Goal: Contribute content

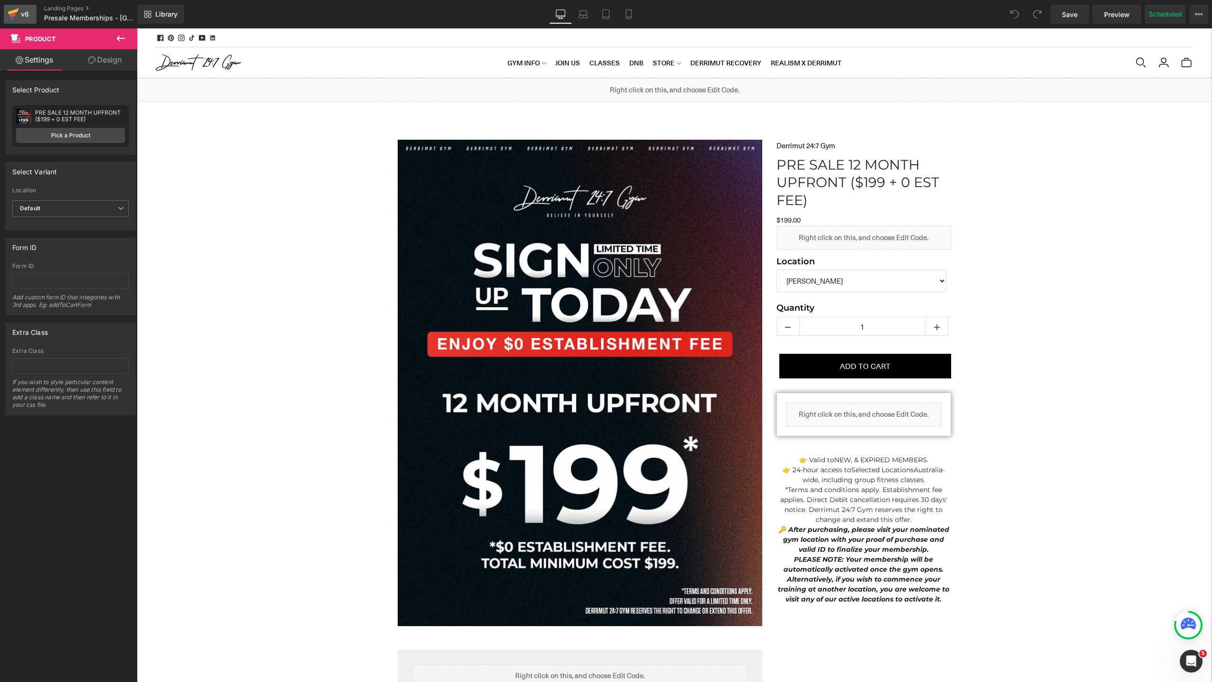
click at [30, 16] on div "v6" at bounding box center [25, 14] width 12 height 12
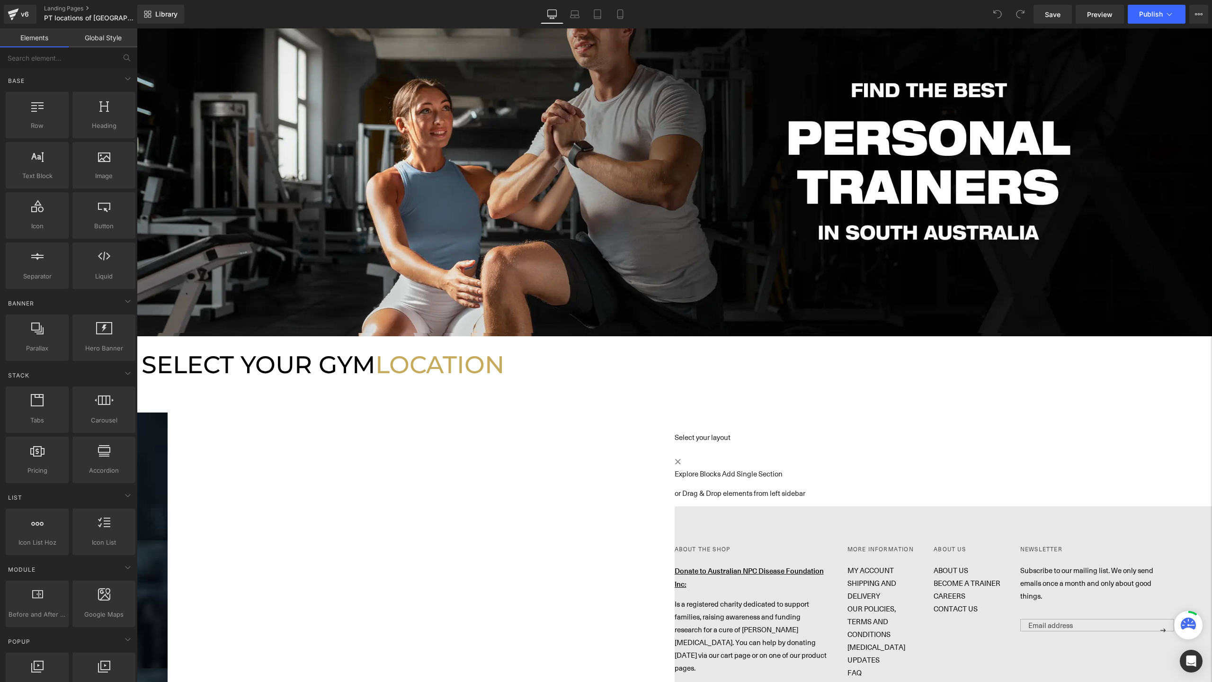
scroll to position [125, 0]
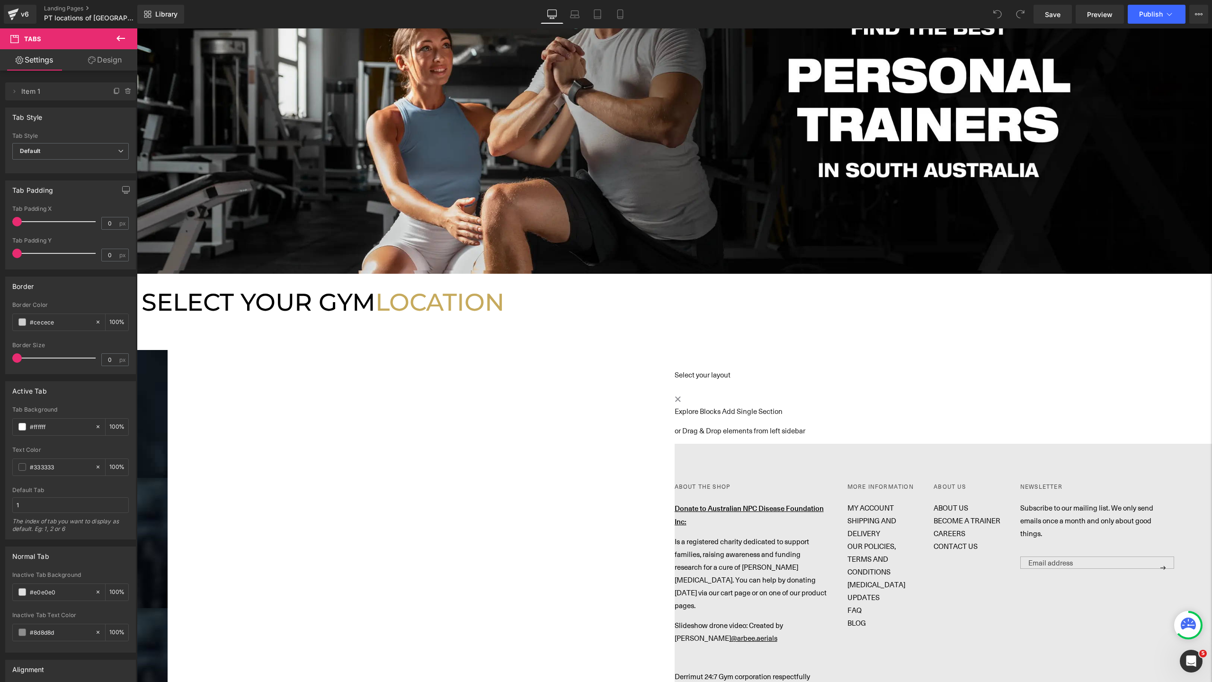
scroll to position [119, 0]
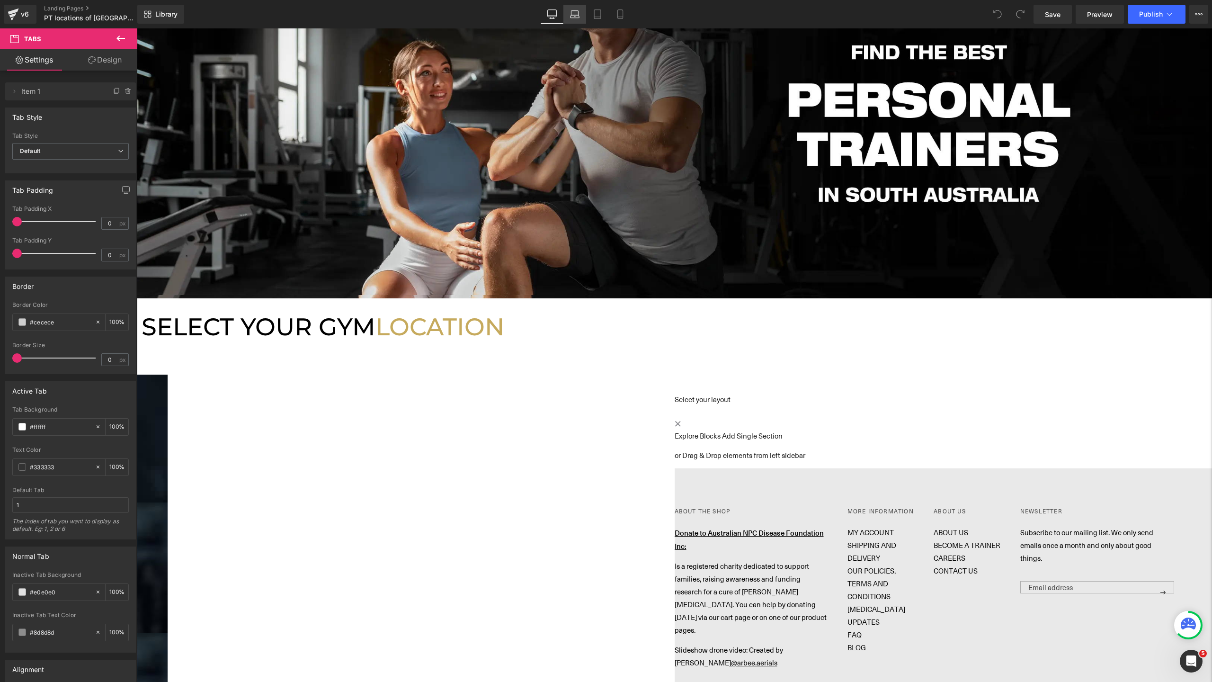
click at [569, 18] on link "Laptop" at bounding box center [575, 14] width 23 height 19
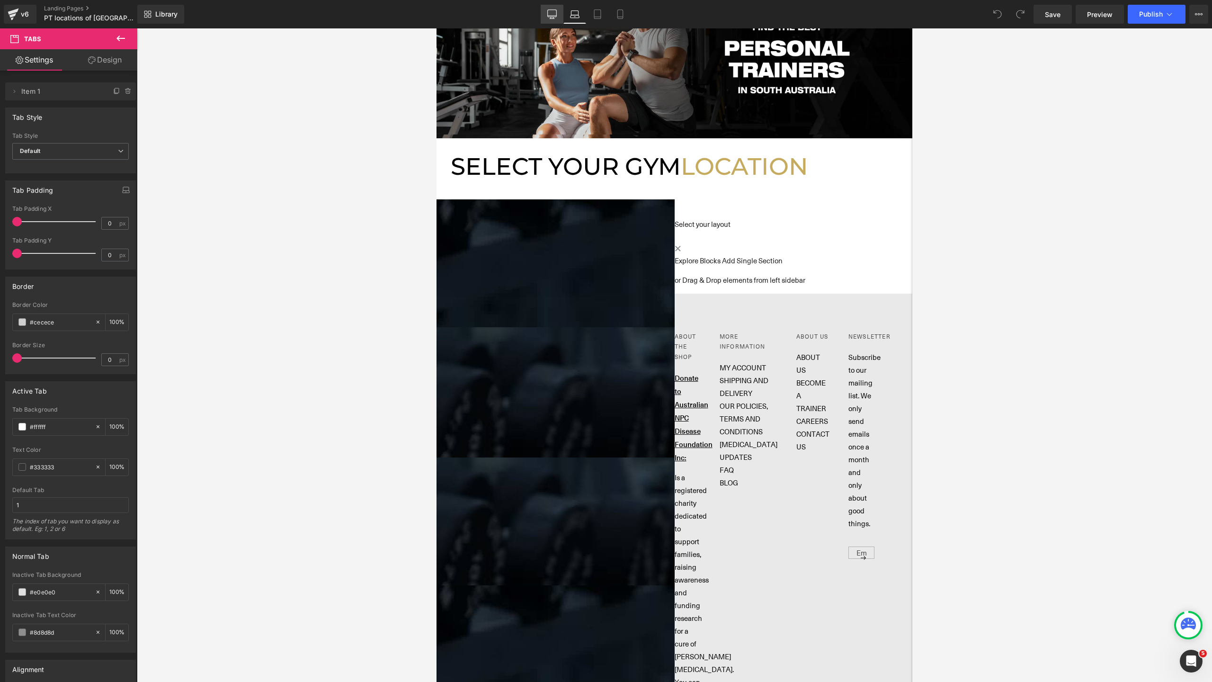
click at [555, 18] on icon at bounding box center [551, 13] width 9 height 9
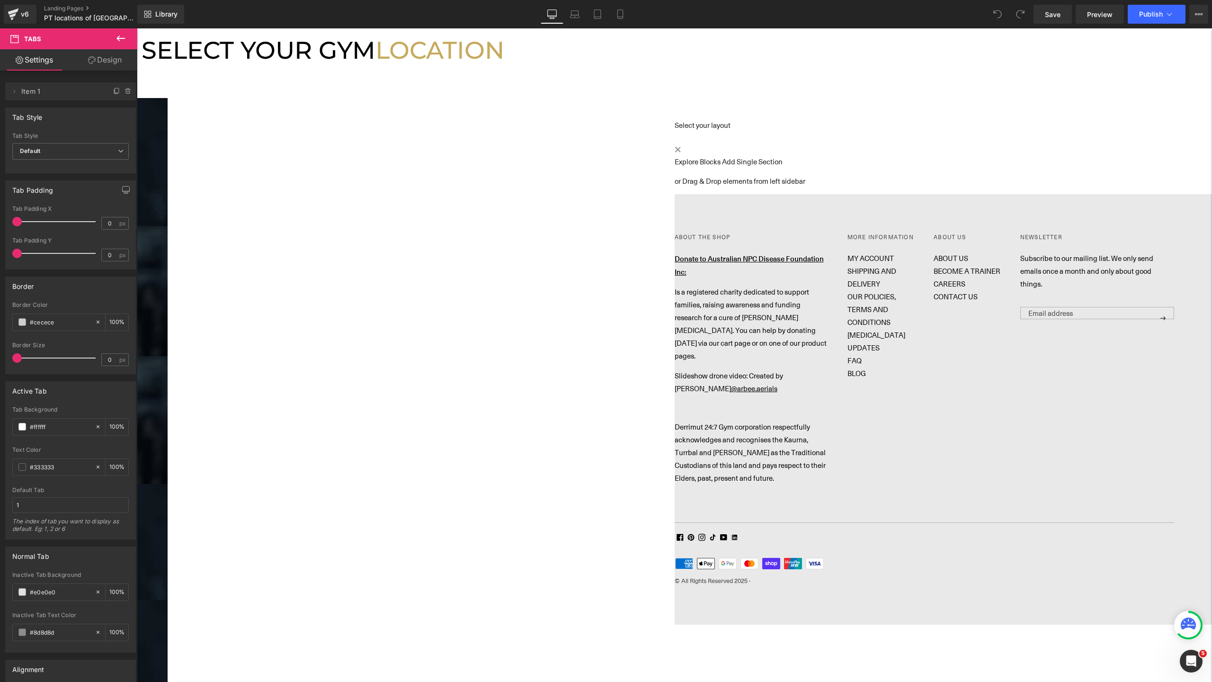
scroll to position [410, 0]
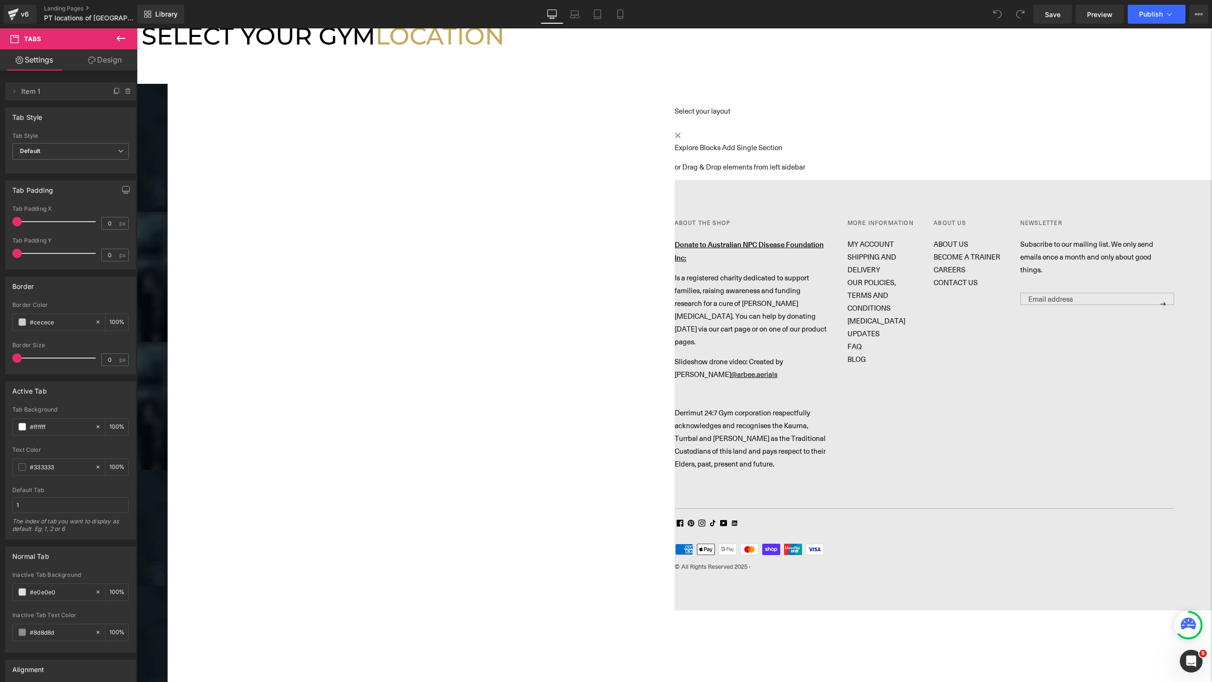
click at [137, 28] on icon at bounding box center [137, 28] width 0 height 0
click at [137, 28] on link at bounding box center [137, 28] width 0 height 0
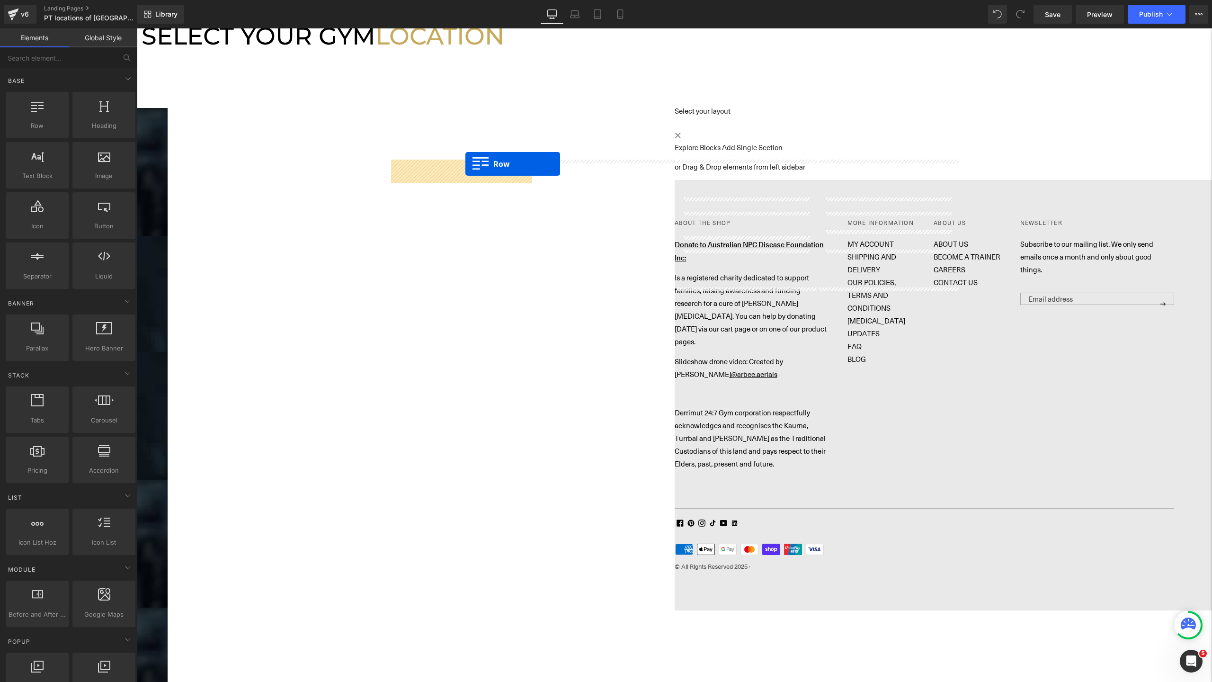
drag, startPoint x: 540, startPoint y: 164, endPoint x: 466, endPoint y: 164, distance: 74.4
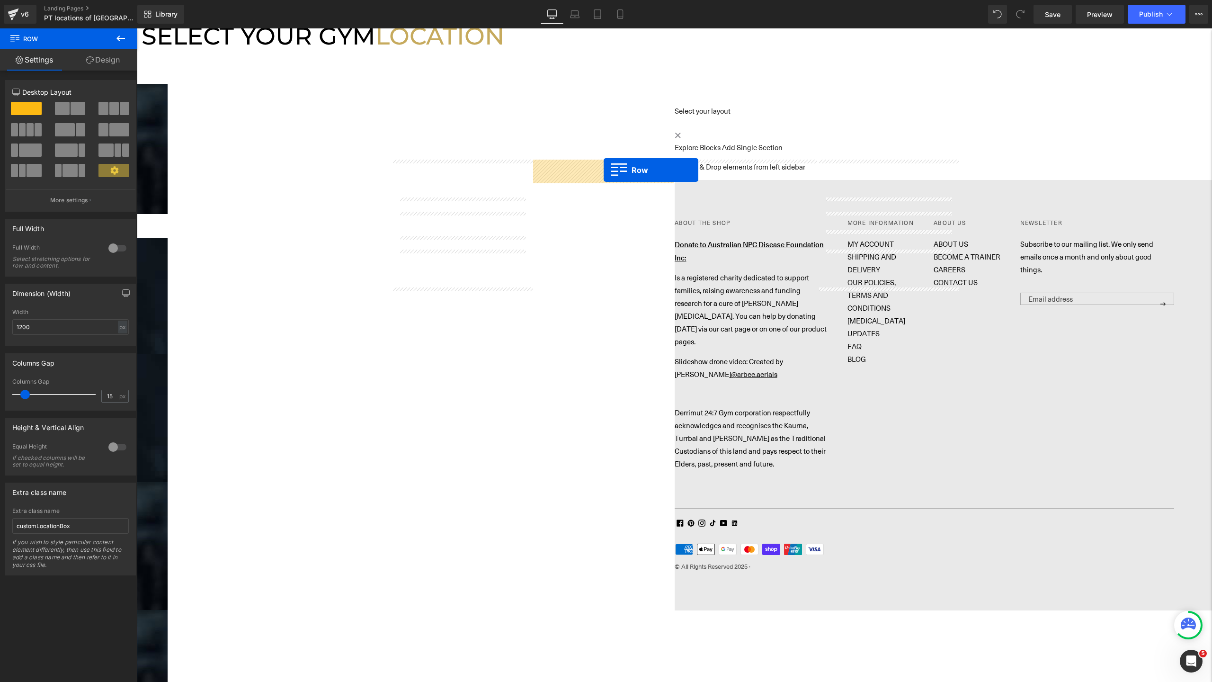
drag, startPoint x: 684, startPoint y: 169, endPoint x: 596, endPoint y: 171, distance: 88.6
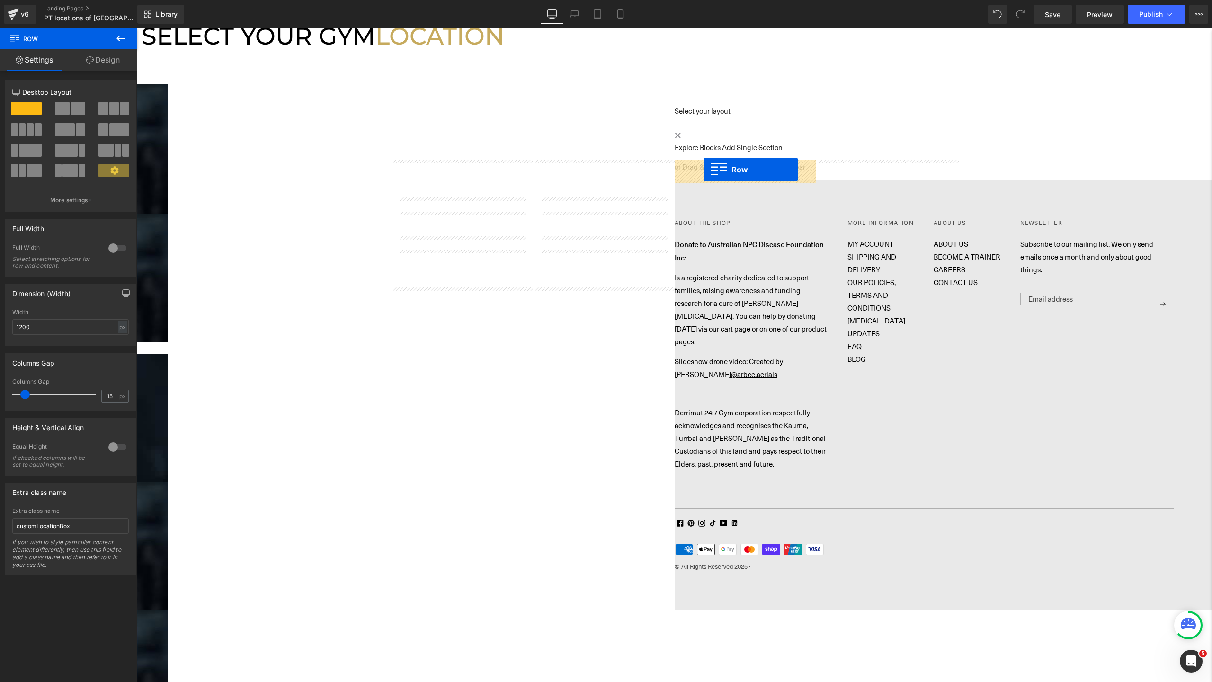
drag, startPoint x: 827, startPoint y: 169, endPoint x: 706, endPoint y: 170, distance: 121.2
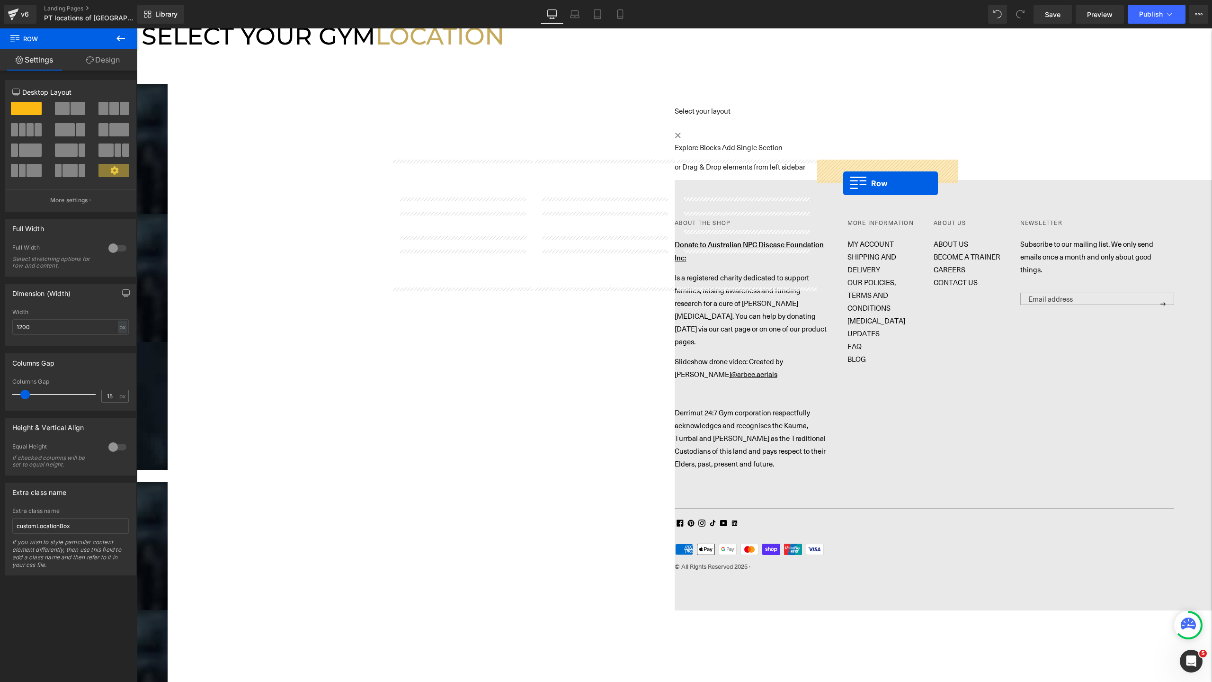
drag, startPoint x: 398, startPoint y: 301, endPoint x: 843, endPoint y: 183, distance: 461.0
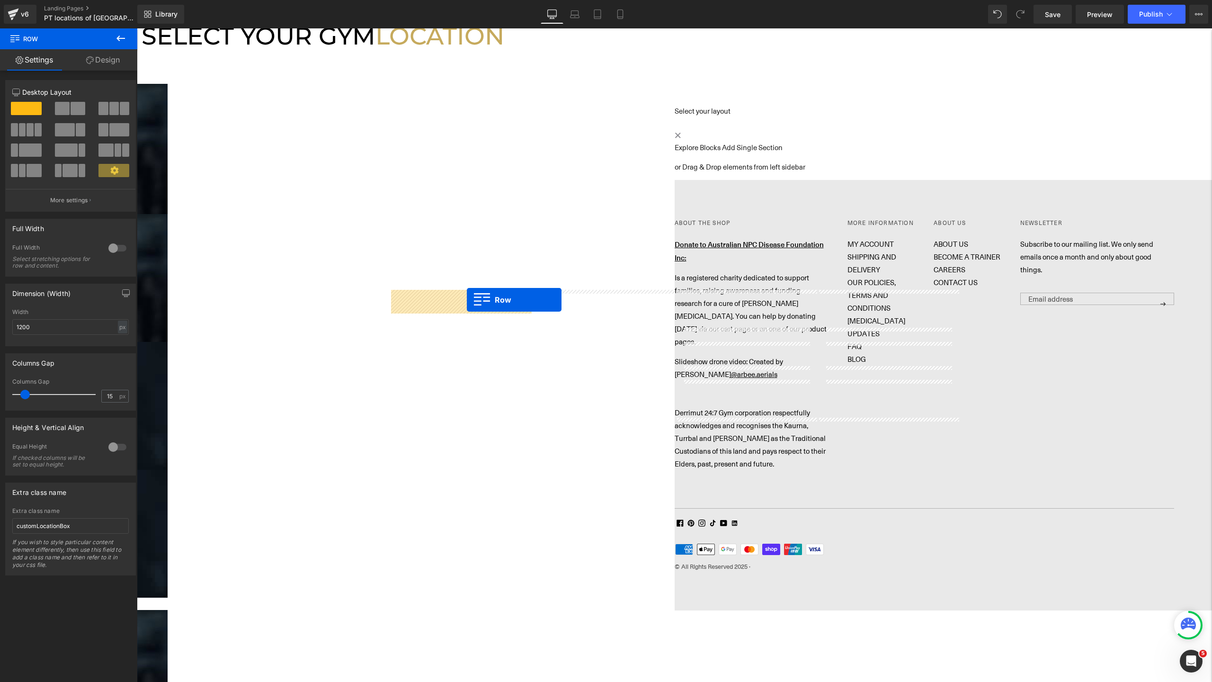
drag, startPoint x: 538, startPoint y: 299, endPoint x: 466, endPoint y: 299, distance: 72.0
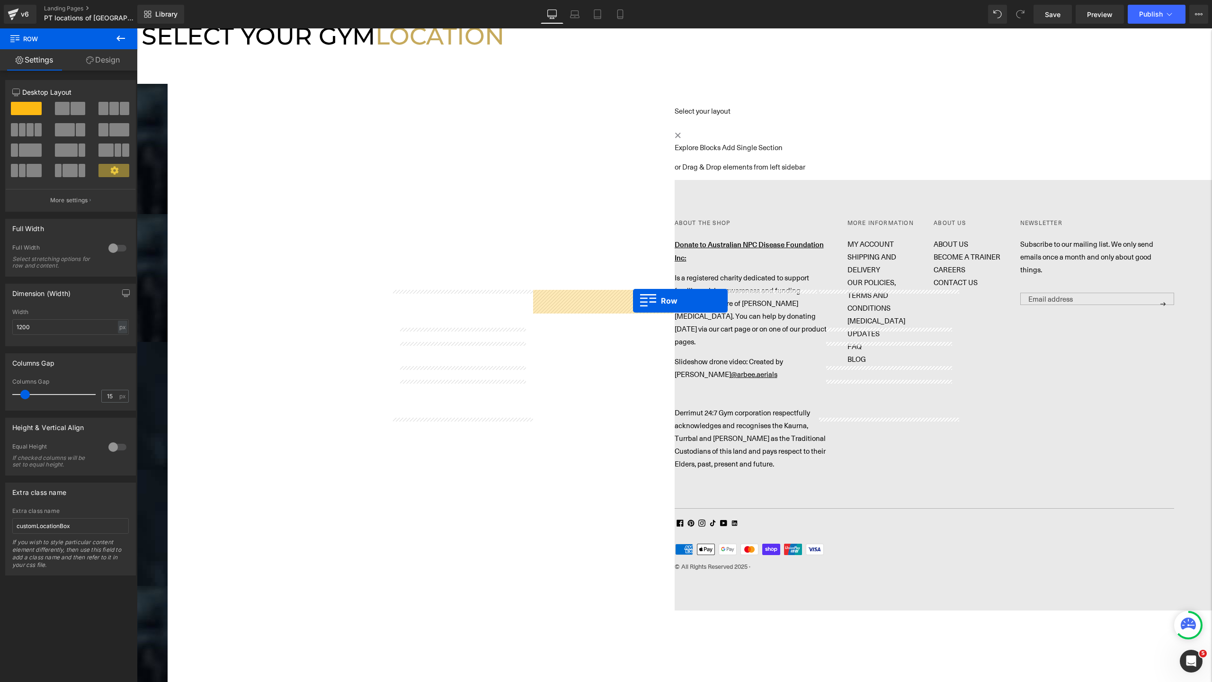
drag, startPoint x: 685, startPoint y: 300, endPoint x: 629, endPoint y: 301, distance: 55.9
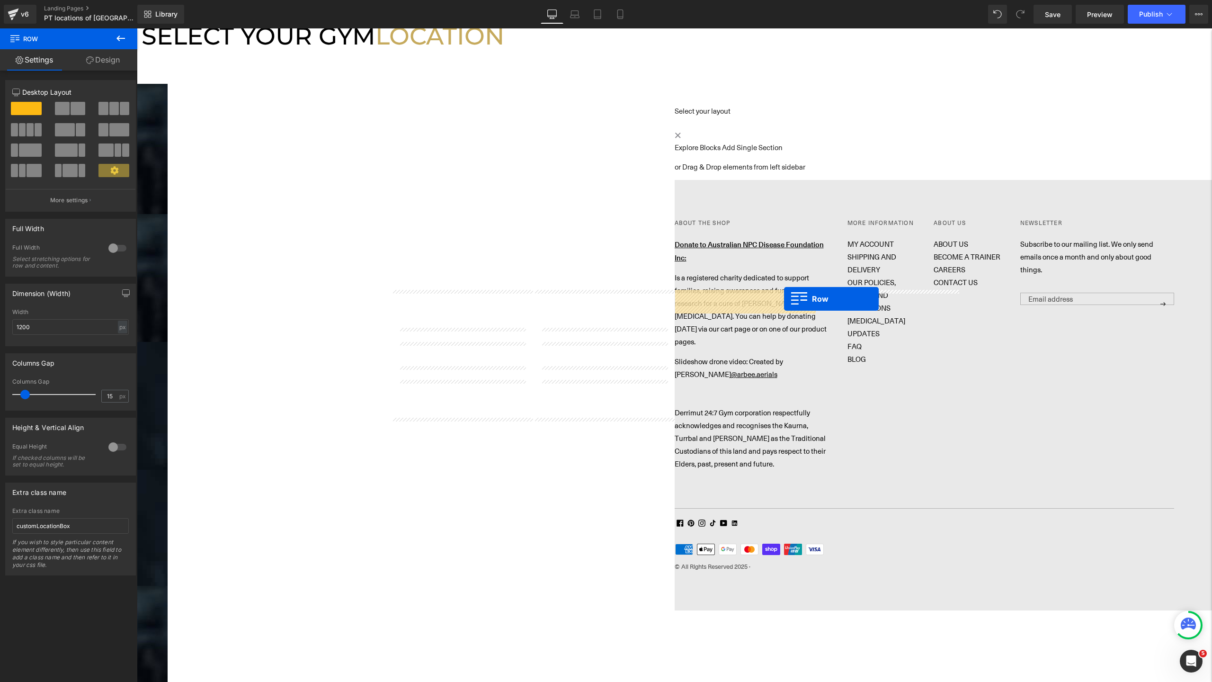
drag, startPoint x: 829, startPoint y: 298, endPoint x: 782, endPoint y: 298, distance: 46.9
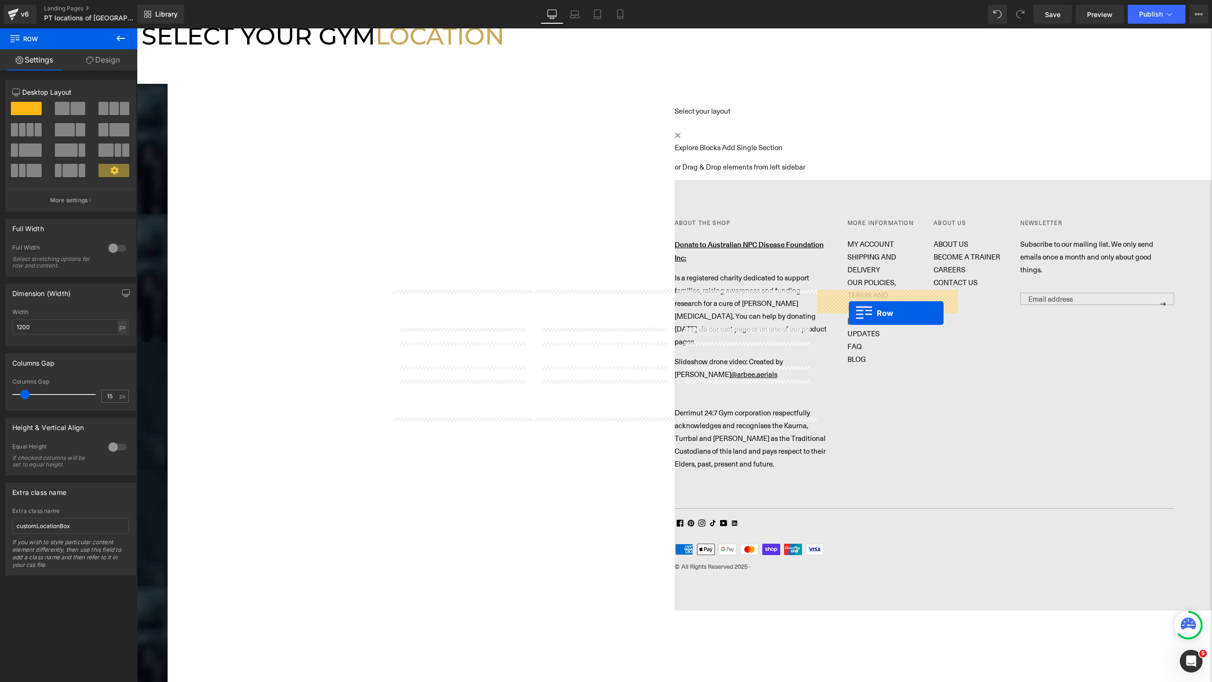
drag, startPoint x: 401, startPoint y: 428, endPoint x: 849, endPoint y: 313, distance: 463.0
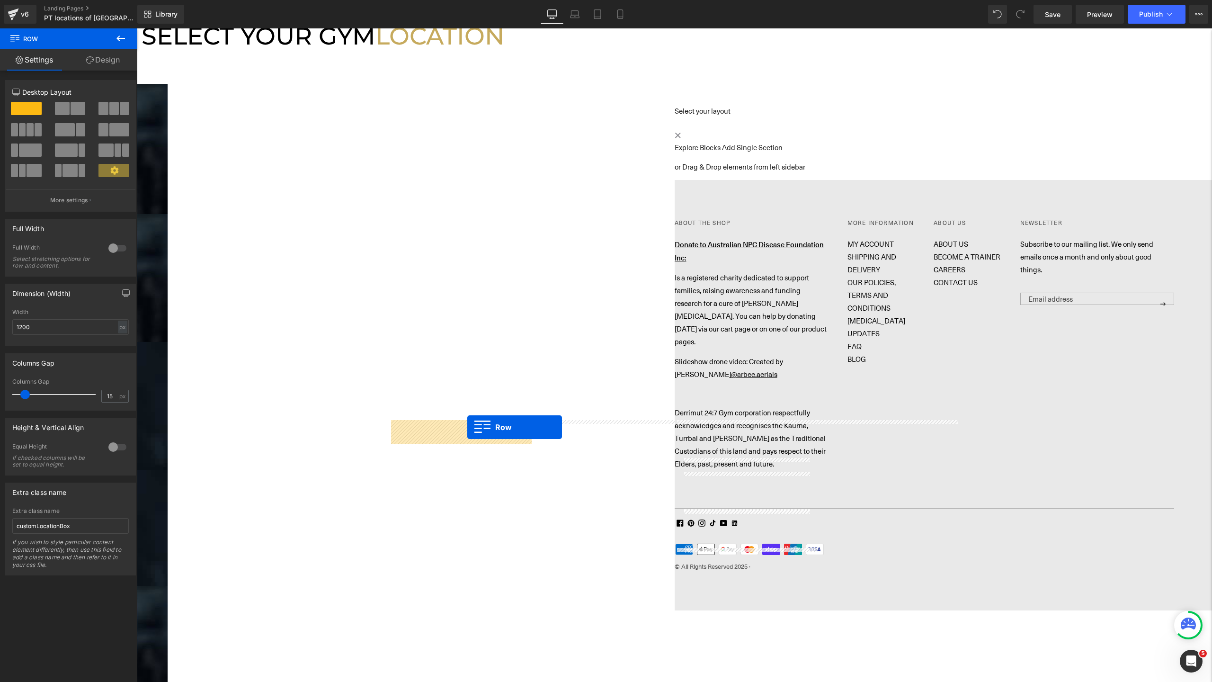
drag, startPoint x: 541, startPoint y: 429, endPoint x: 467, endPoint y: 427, distance: 73.9
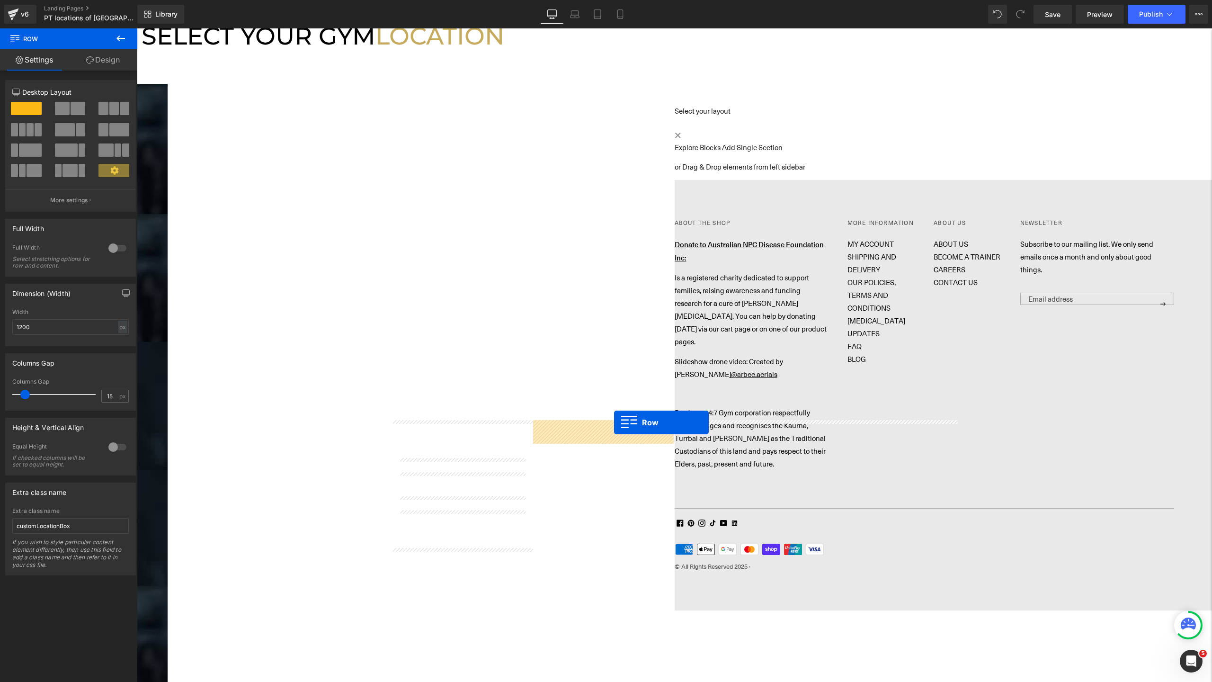
drag, startPoint x: 683, startPoint y: 430, endPoint x: 612, endPoint y: 424, distance: 71.7
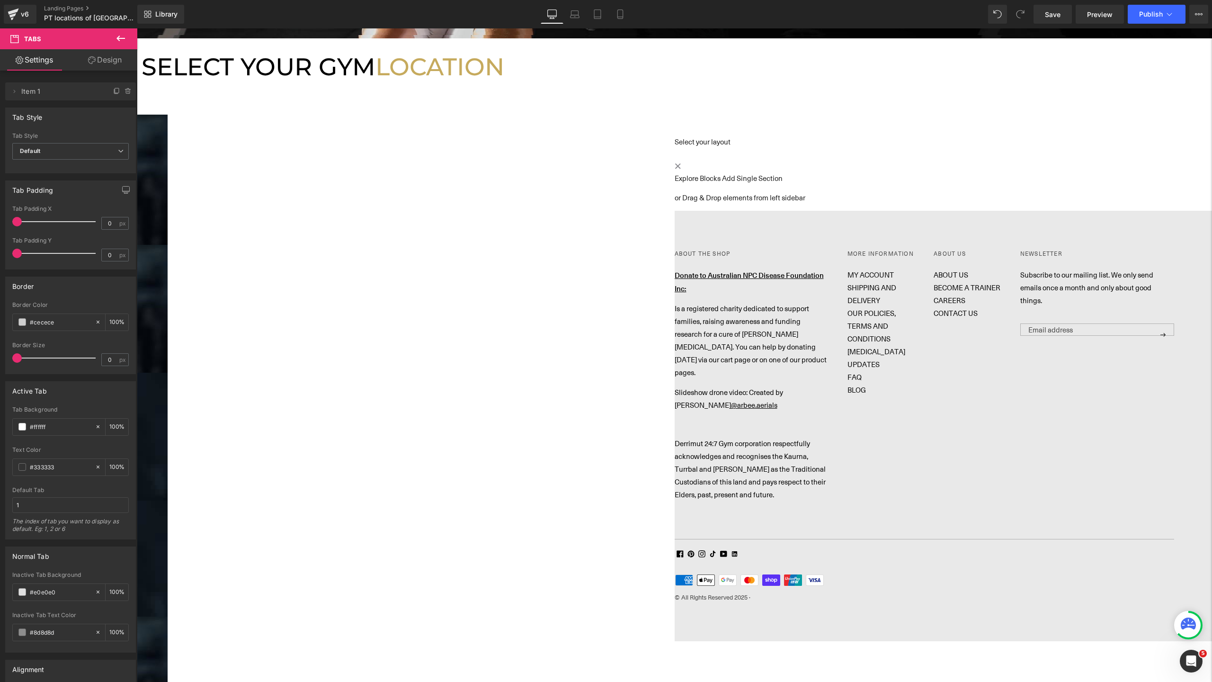
scroll to position [384, 0]
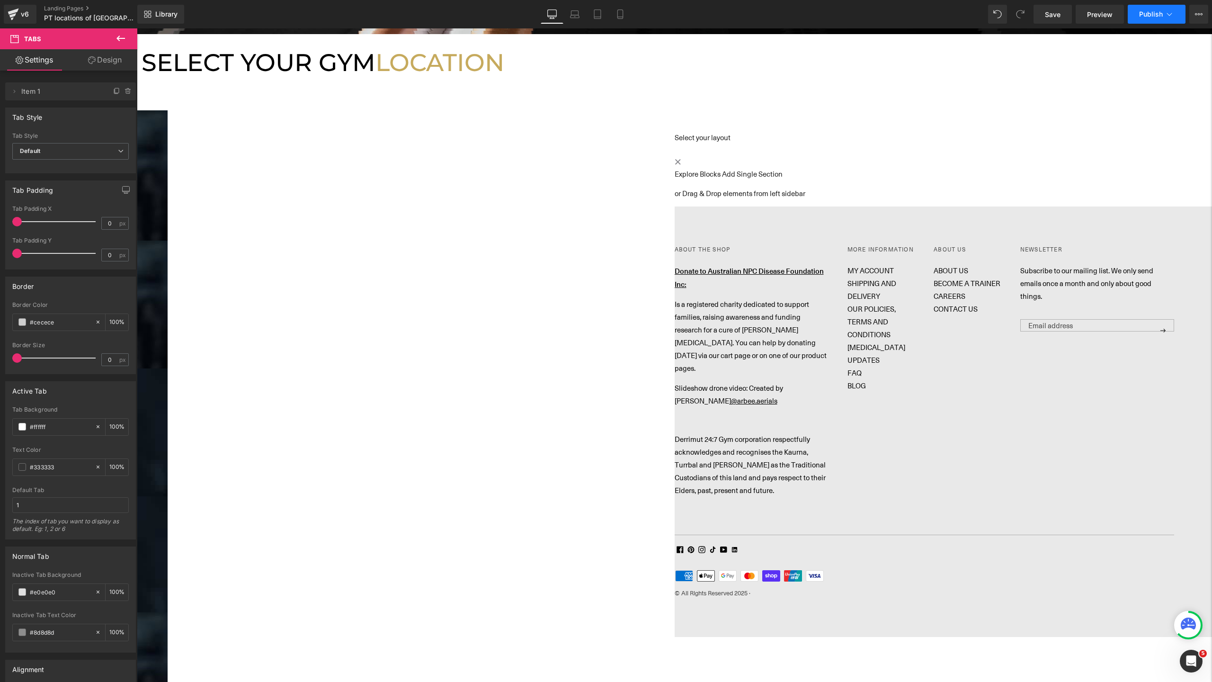
click at [1147, 18] on button "Publish" at bounding box center [1157, 14] width 58 height 19
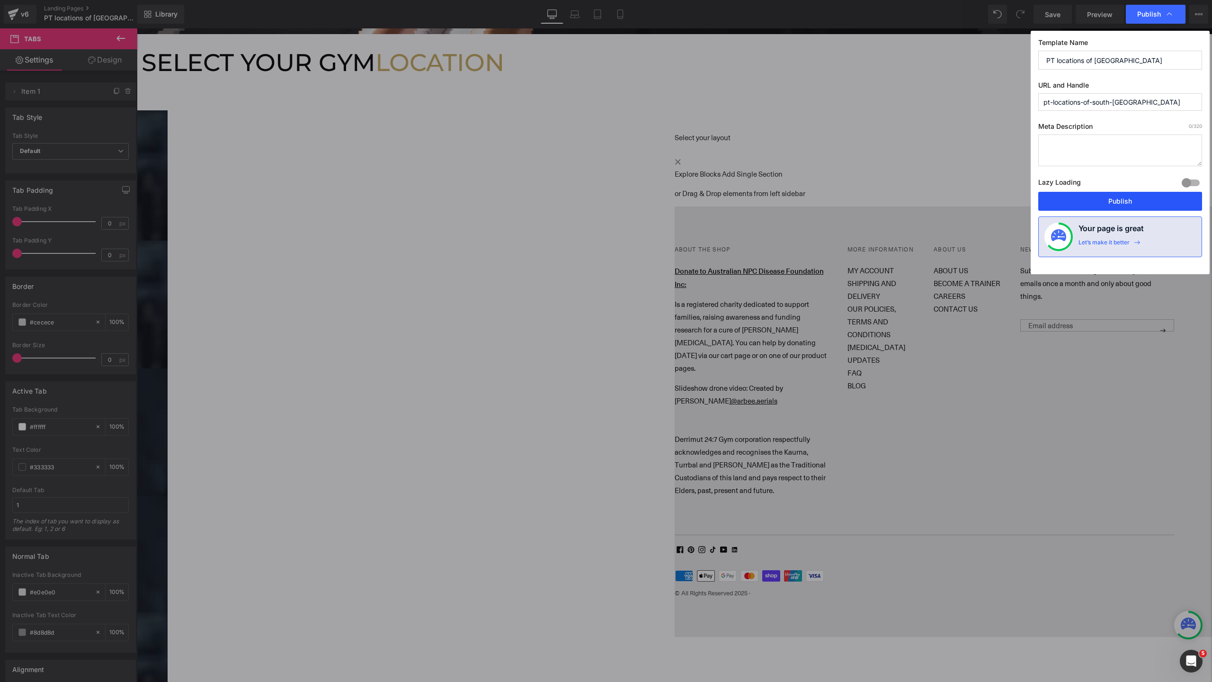
click at [1118, 206] on button "Publish" at bounding box center [1121, 201] width 164 height 19
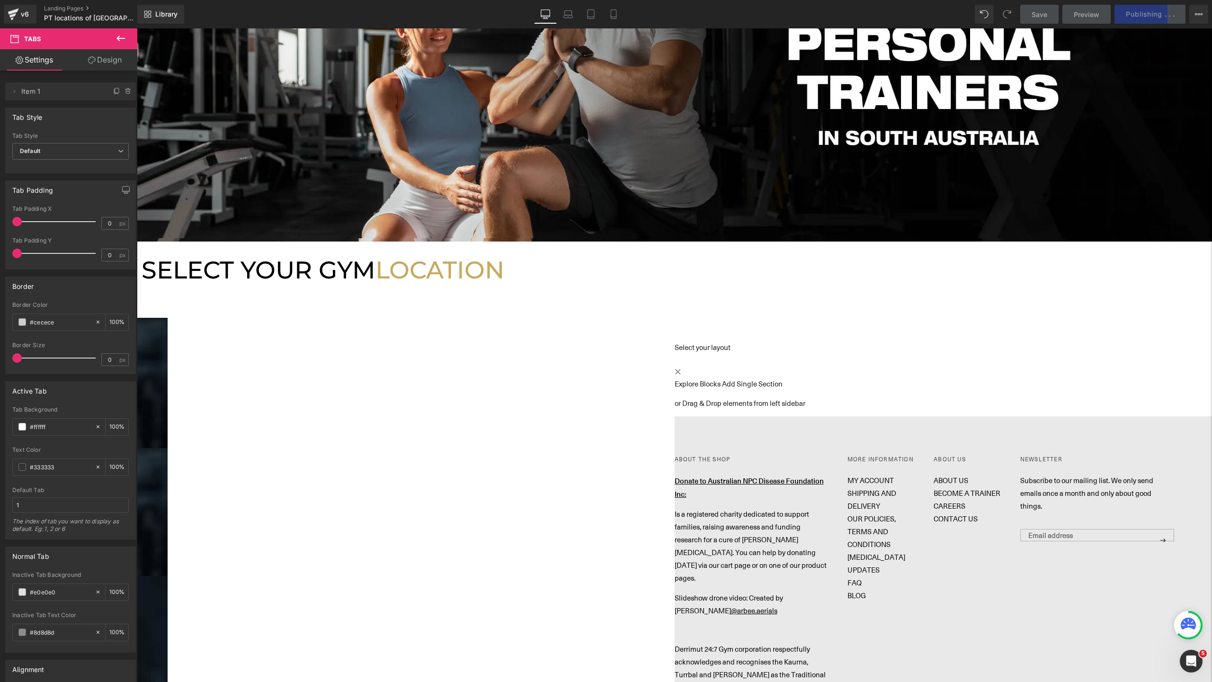
scroll to position [178, 0]
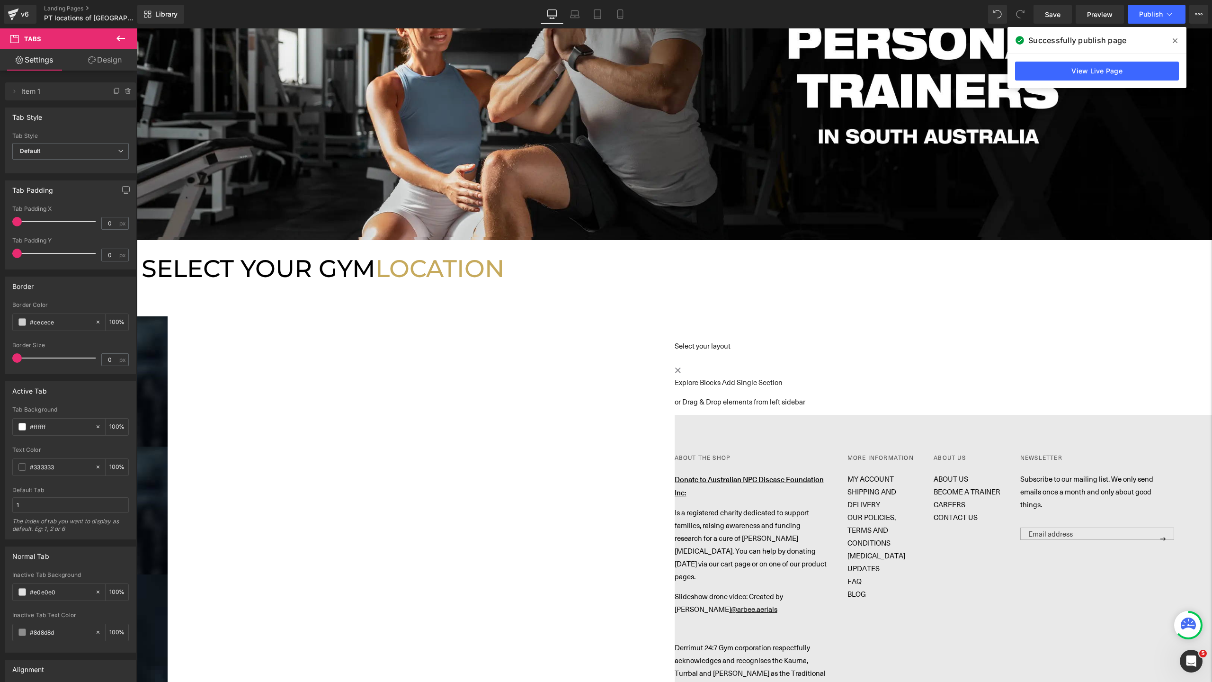
click at [376, 283] on span "SELECT YOUR GYM" at bounding box center [259, 268] width 234 height 29
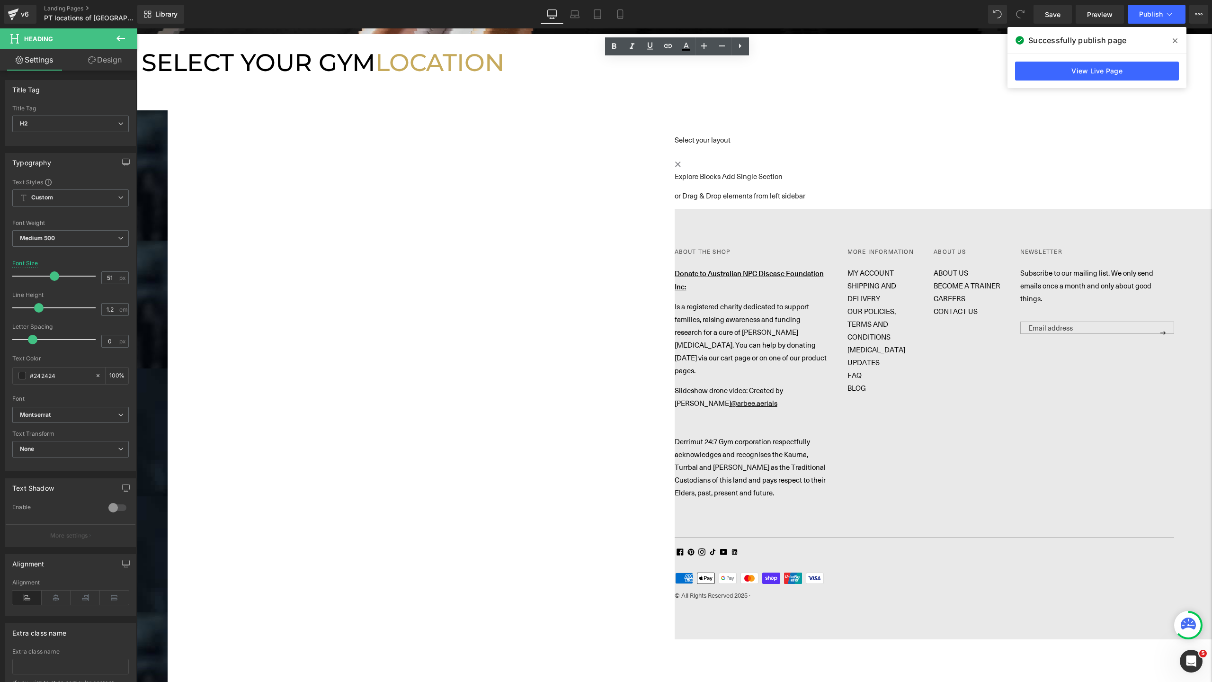
scroll to position [389, 0]
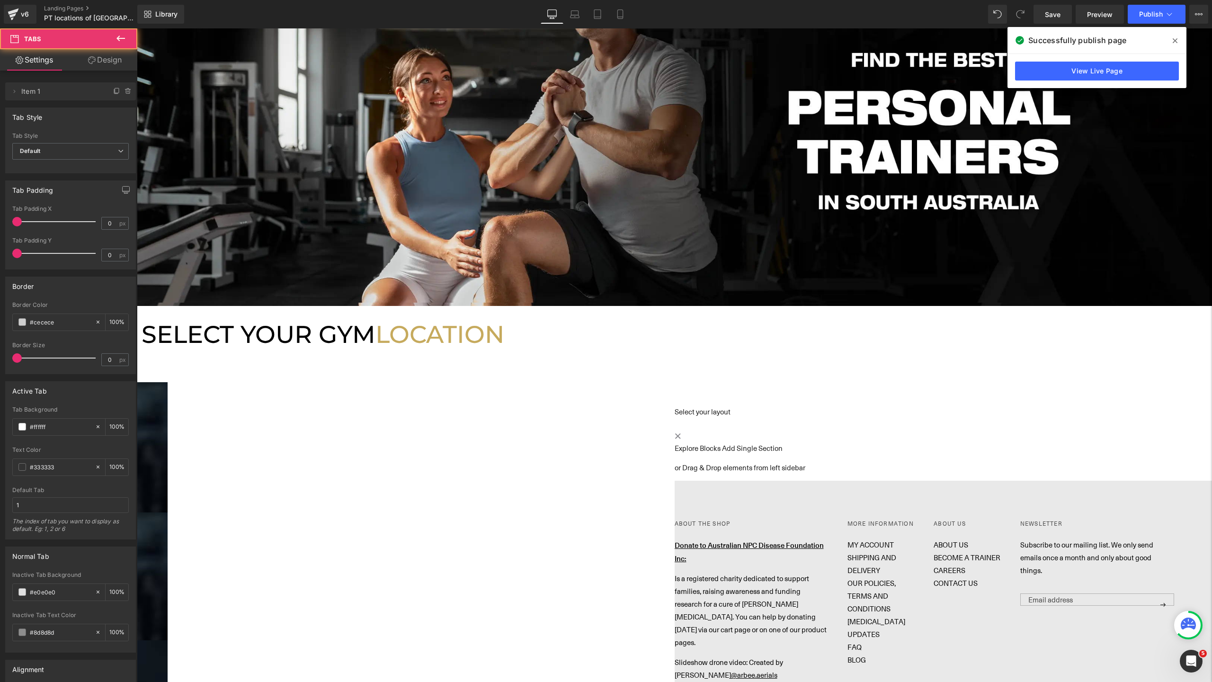
scroll to position [0, 0]
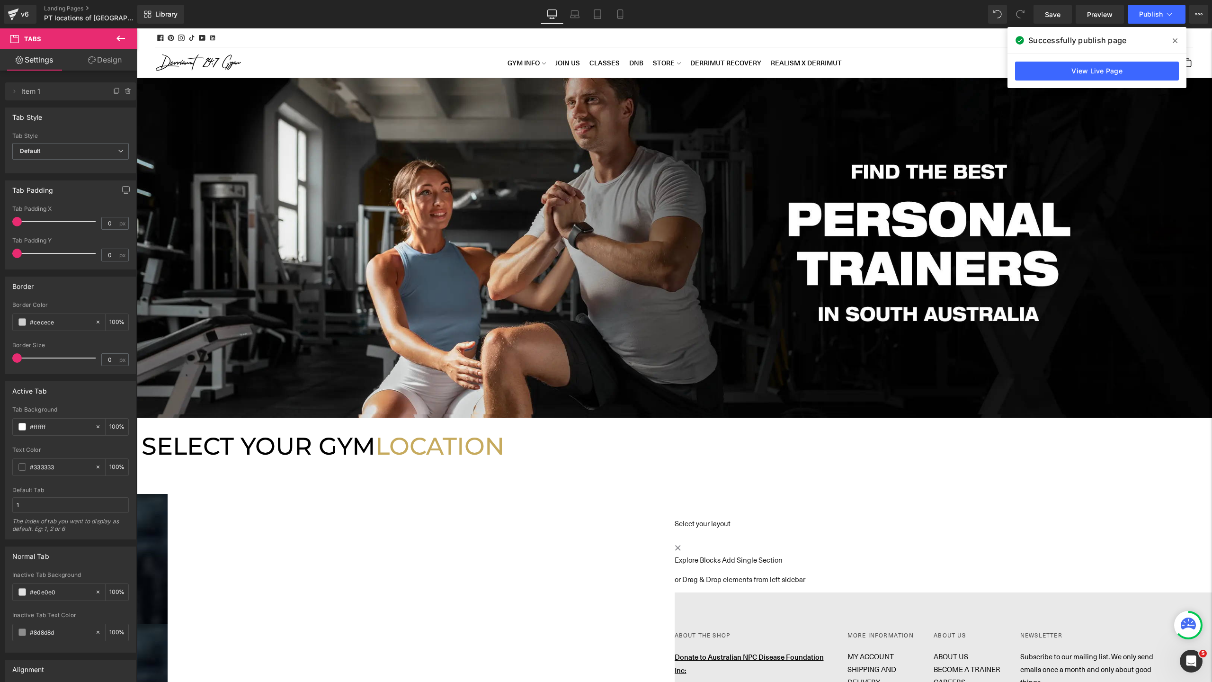
click at [429, 289] on div at bounding box center [674, 355] width 1075 height 654
